Goal: Information Seeking & Learning: Learn about a topic

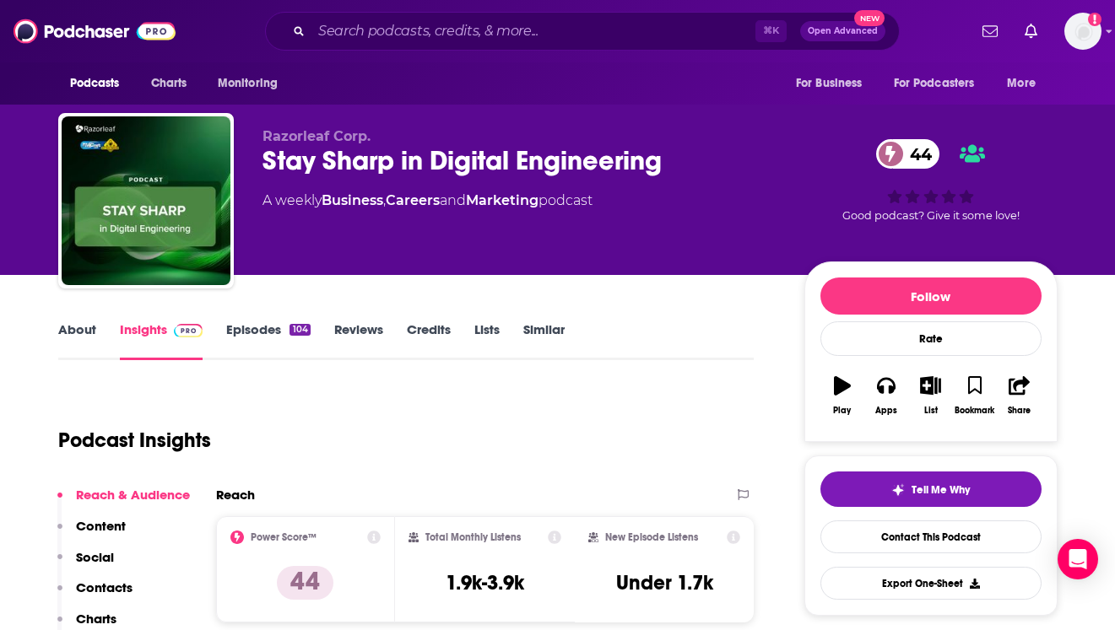
click at [462, 174] on div "Stay Sharp in Digital Engineering 44" at bounding box center [519, 160] width 515 height 33
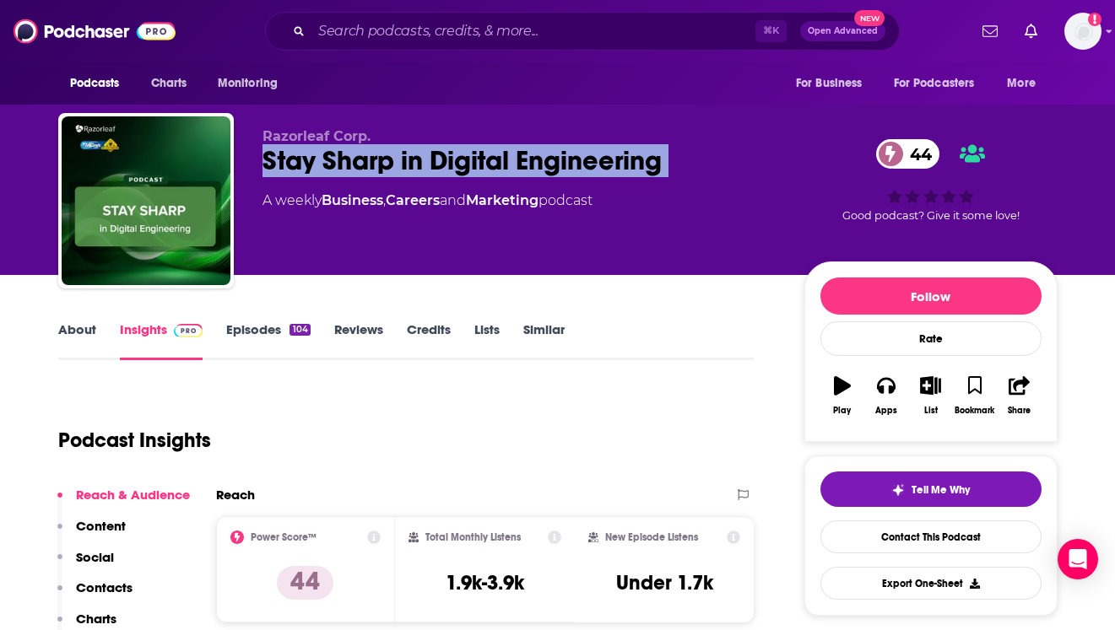
copy div "Stay Sharp in Digital Engineering 44"
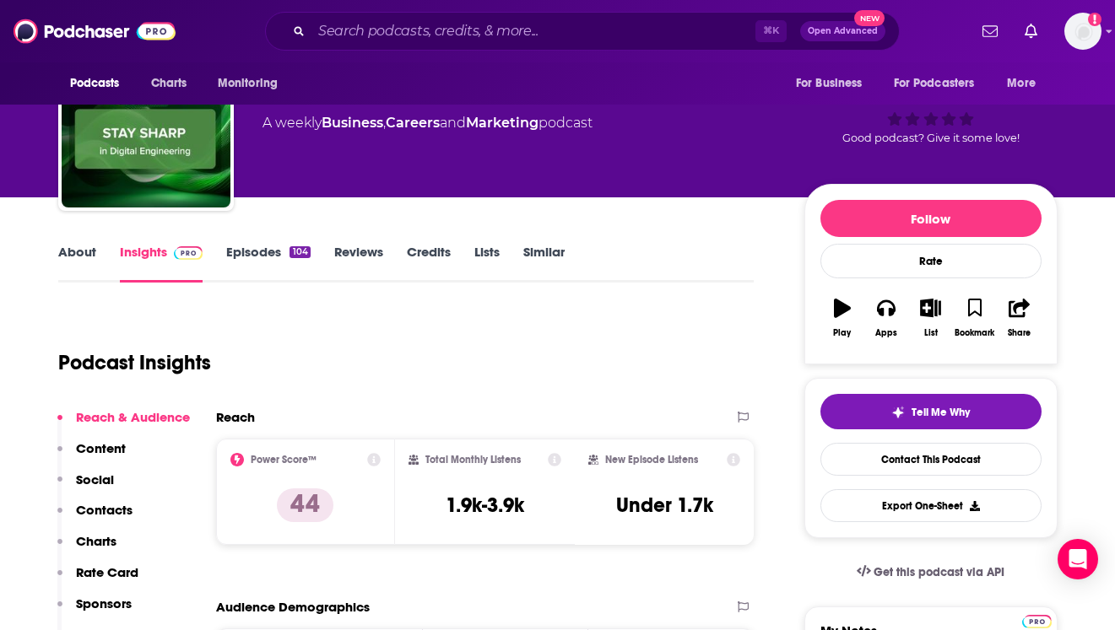
scroll to position [91, 0]
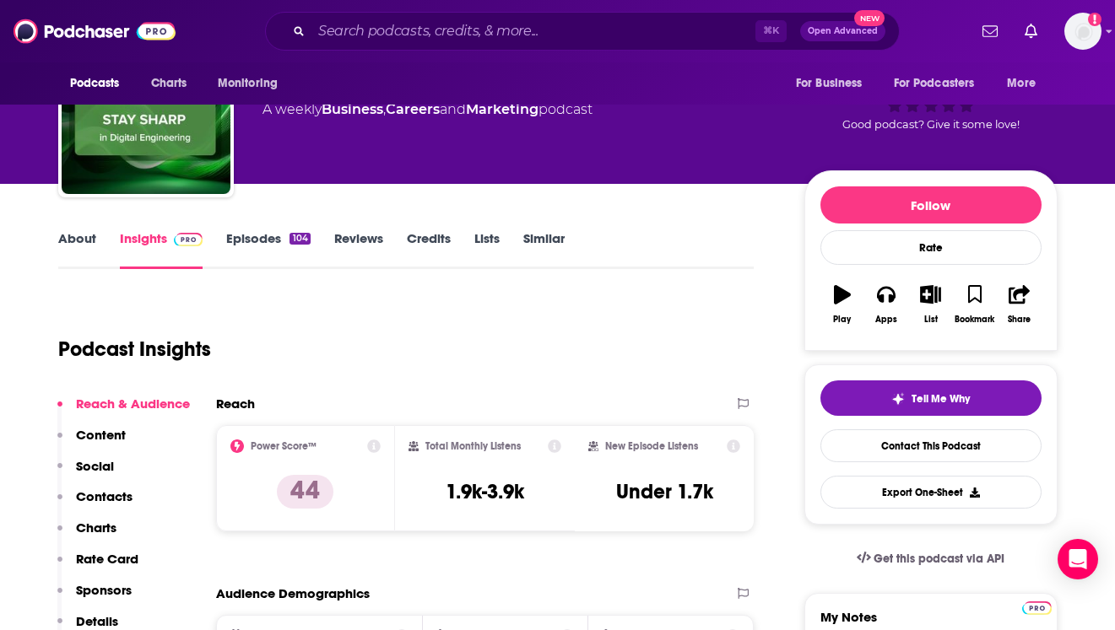
click at [252, 236] on link "Episodes 104" at bounding box center [268, 249] width 84 height 39
